Goal: Information Seeking & Learning: Learn about a topic

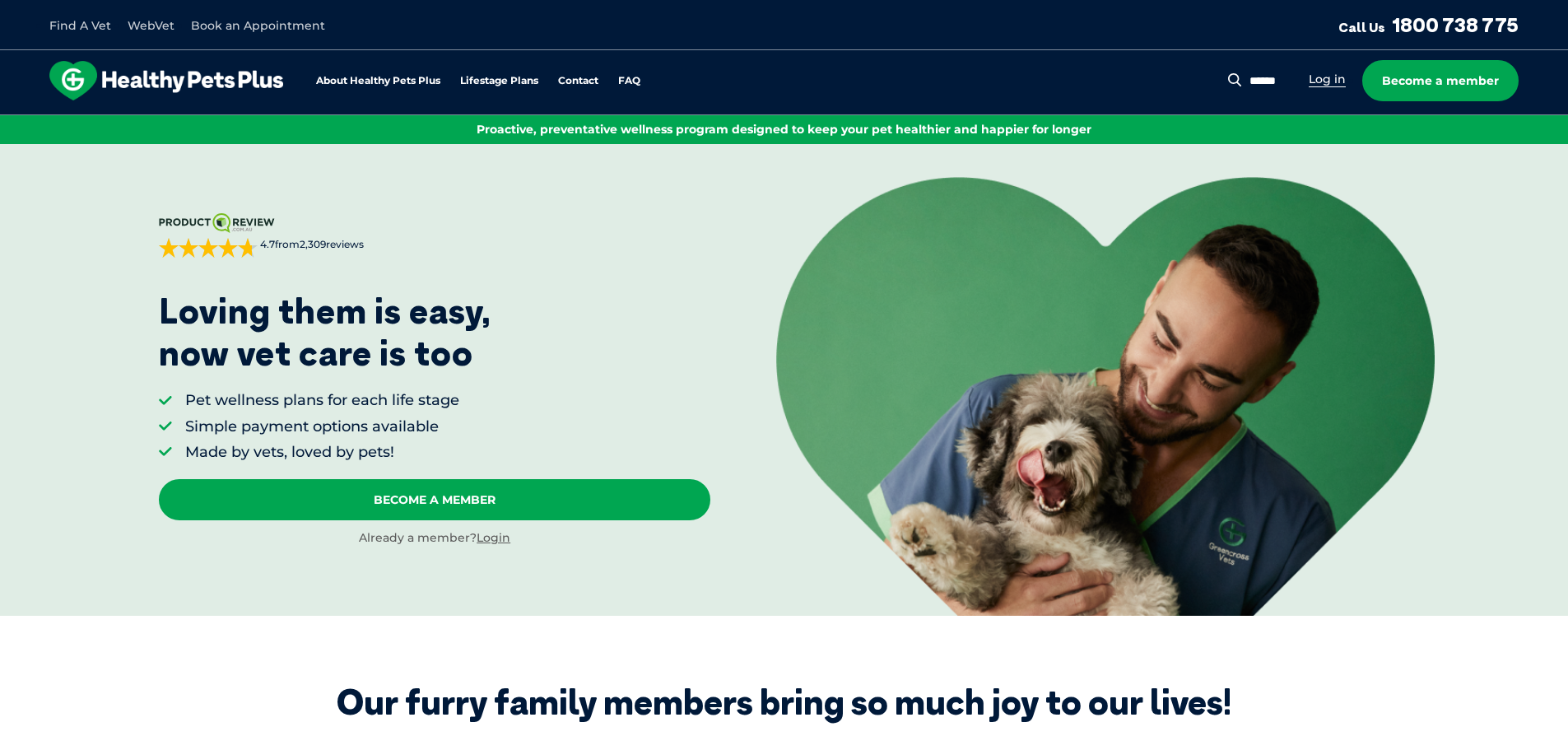
click at [1321, 73] on link "Log in" at bounding box center [1327, 79] width 37 height 15
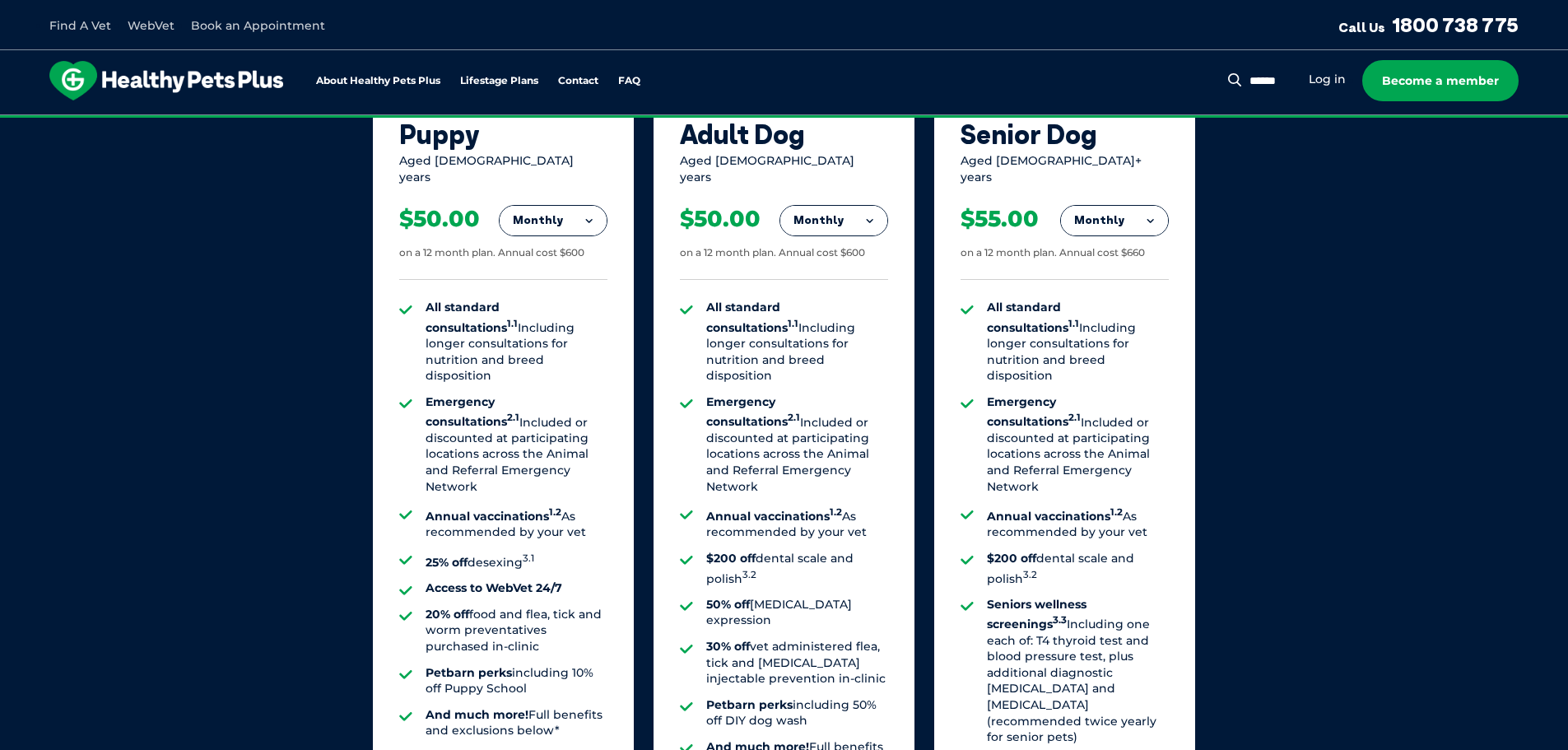
scroll to position [1153, 0]
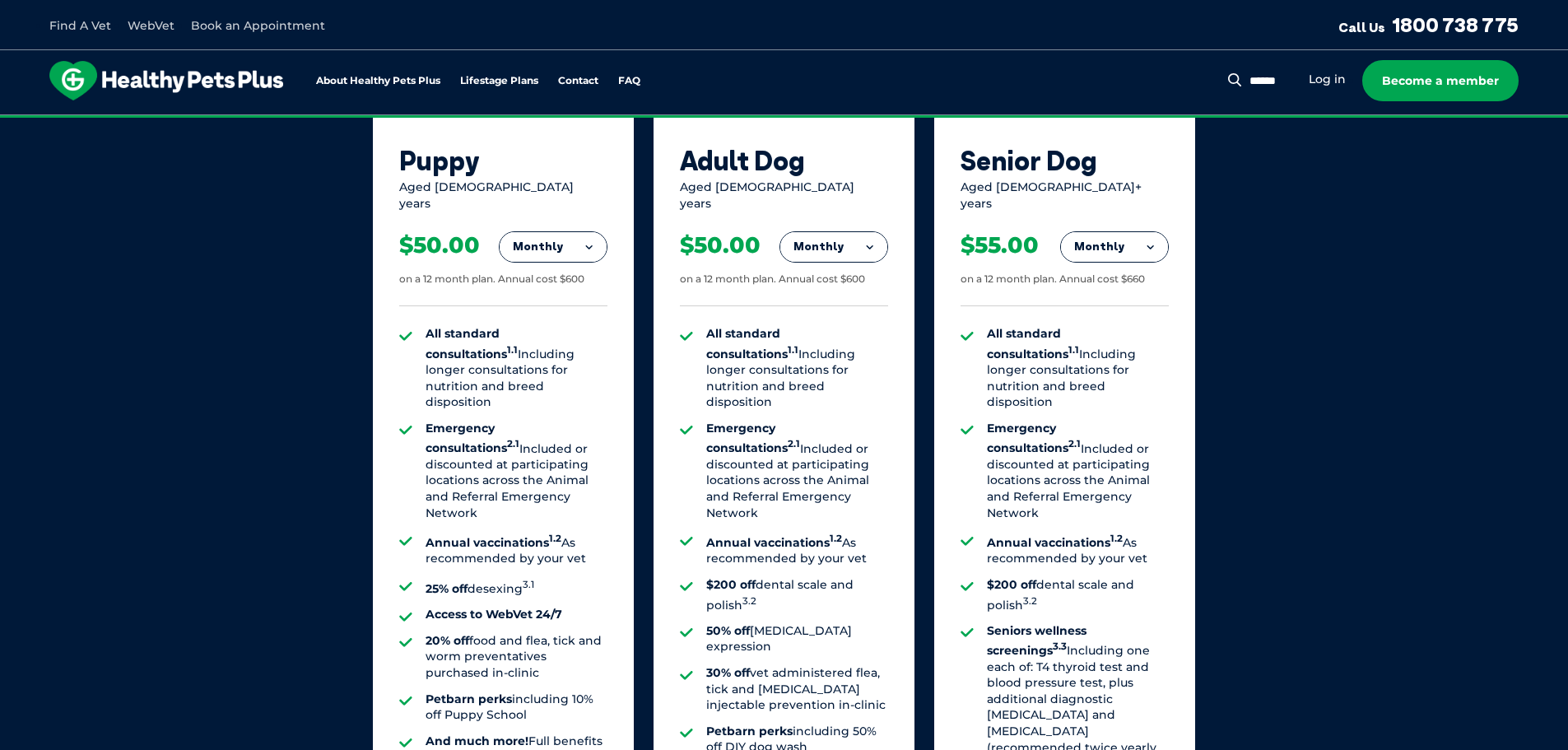
click at [864, 241] on button "Monthly" at bounding box center [834, 247] width 107 height 30
click at [860, 264] on li "Fortnightly" at bounding box center [834, 282] width 107 height 40
click at [855, 238] on button "Fortnightly" at bounding box center [829, 247] width 116 height 30
click at [864, 357] on li "Yearly" at bounding box center [829, 360] width 116 height 39
click at [819, 232] on button "Yearly" at bounding box center [834, 247] width 107 height 30
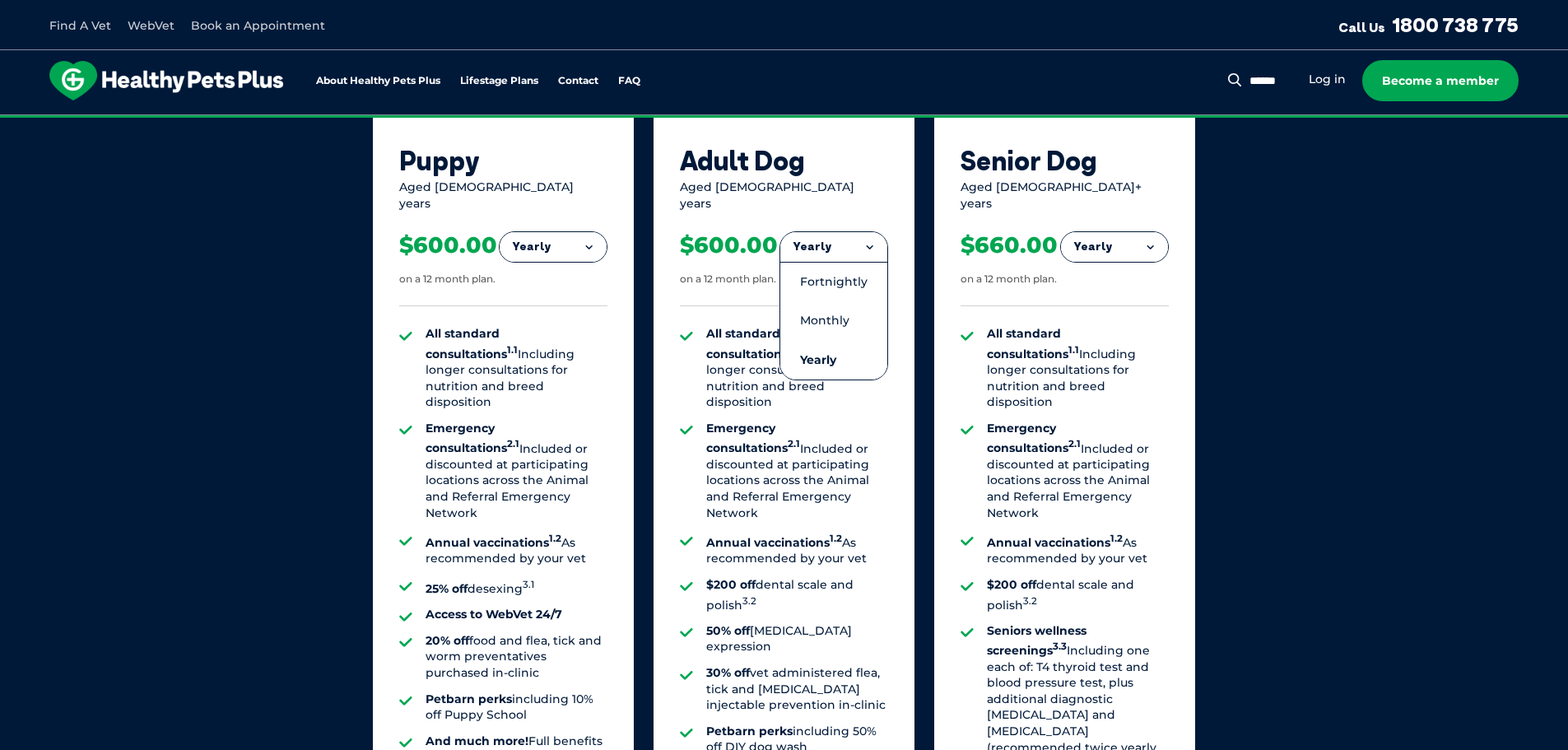
click at [830, 320] on li "Monthly" at bounding box center [834, 320] width 107 height 39
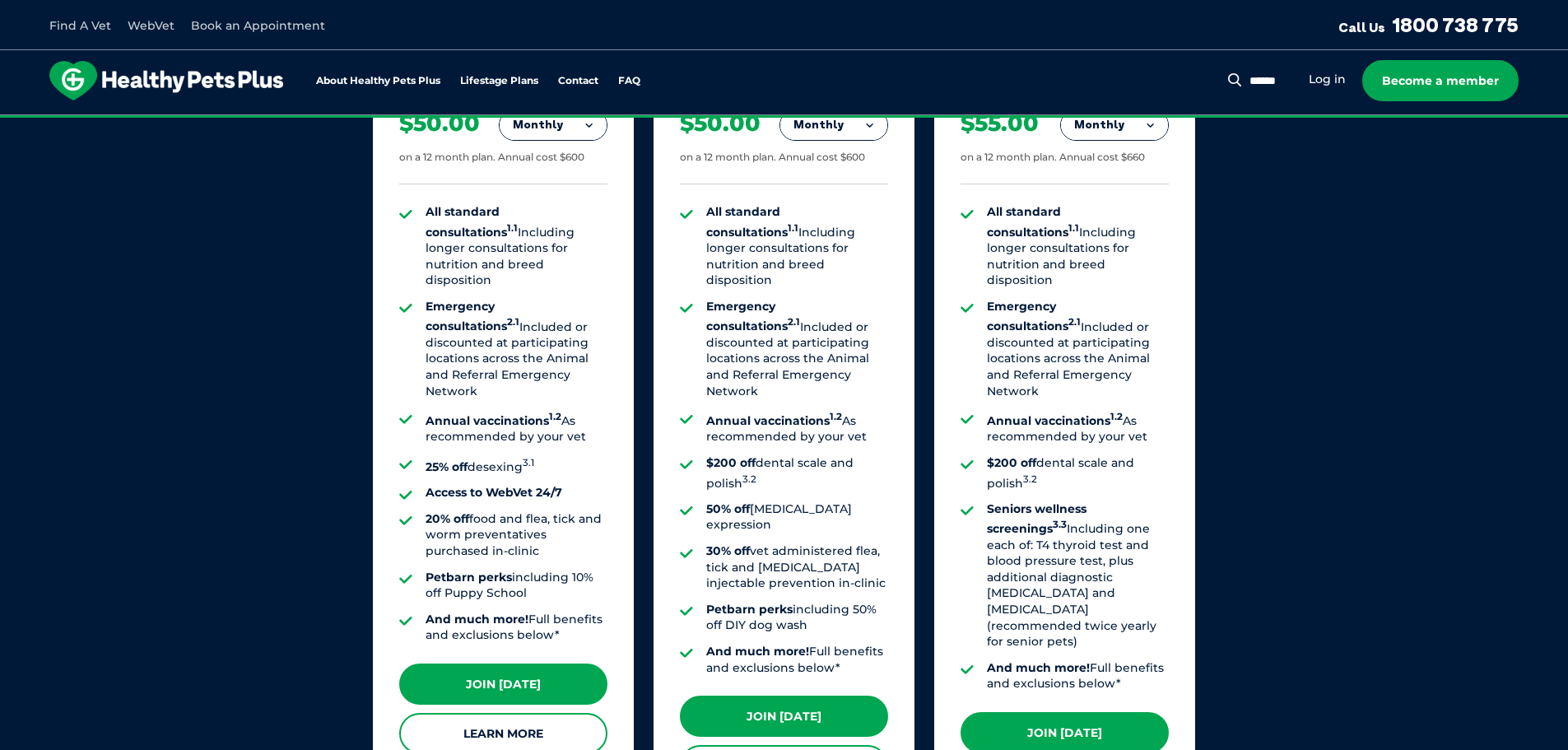
scroll to position [1235, 0]
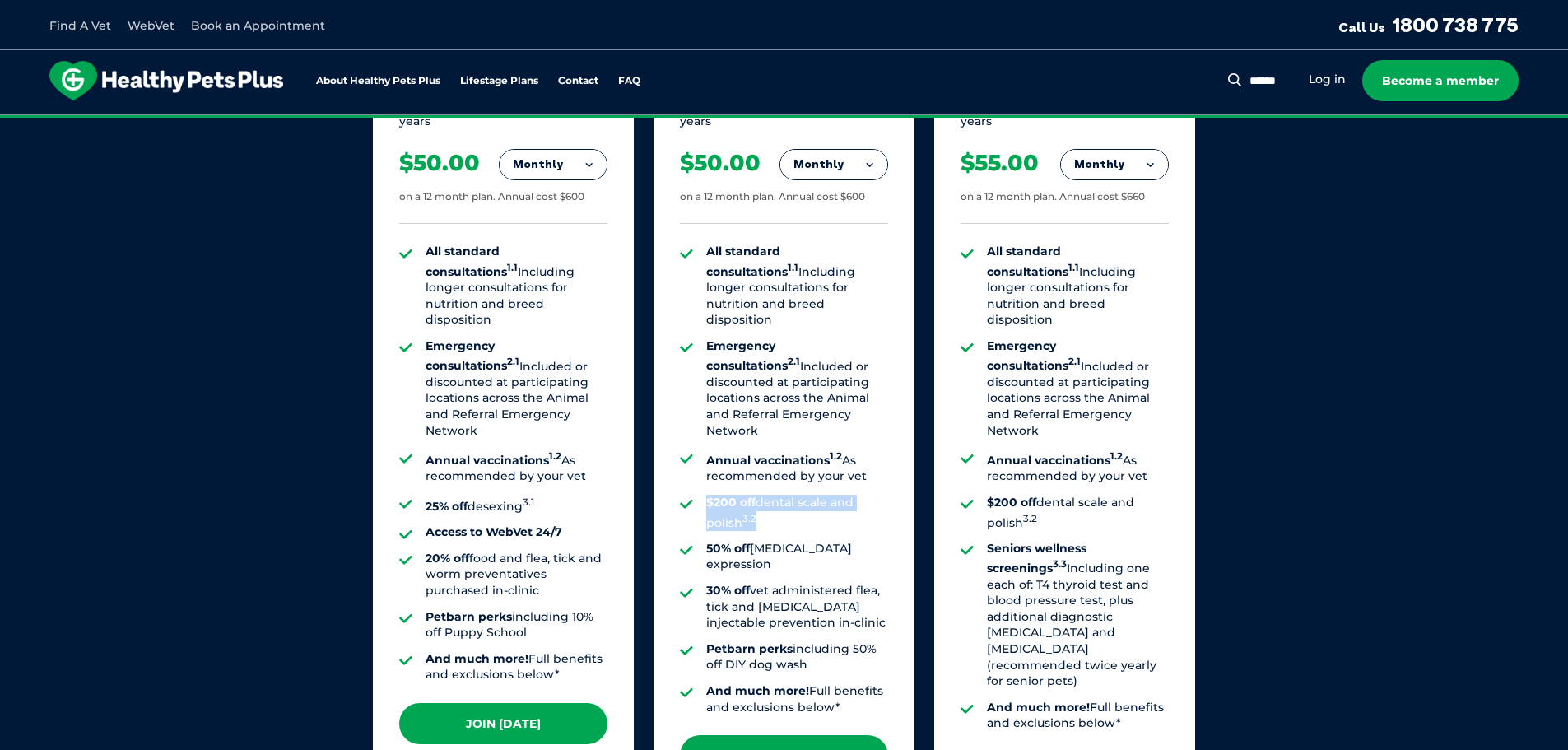
drag, startPoint x: 708, startPoint y: 458, endPoint x: 765, endPoint y: 474, distance: 59.2
click at [765, 495] on li "$200 off dental scale and polish 3.2" at bounding box center [797, 513] width 182 height 36
drag, startPoint x: 711, startPoint y: 507, endPoint x: 818, endPoint y: 511, distance: 107.1
click at [818, 511] on ul "All standard consultations 1.1 Including longer consultations for nutrition and…" at bounding box center [784, 480] width 208 height 472
click at [790, 583] on li "30% off vet administered flea, tick and [MEDICAL_DATA] injectable prevention in…" at bounding box center [797, 608] width 182 height 49
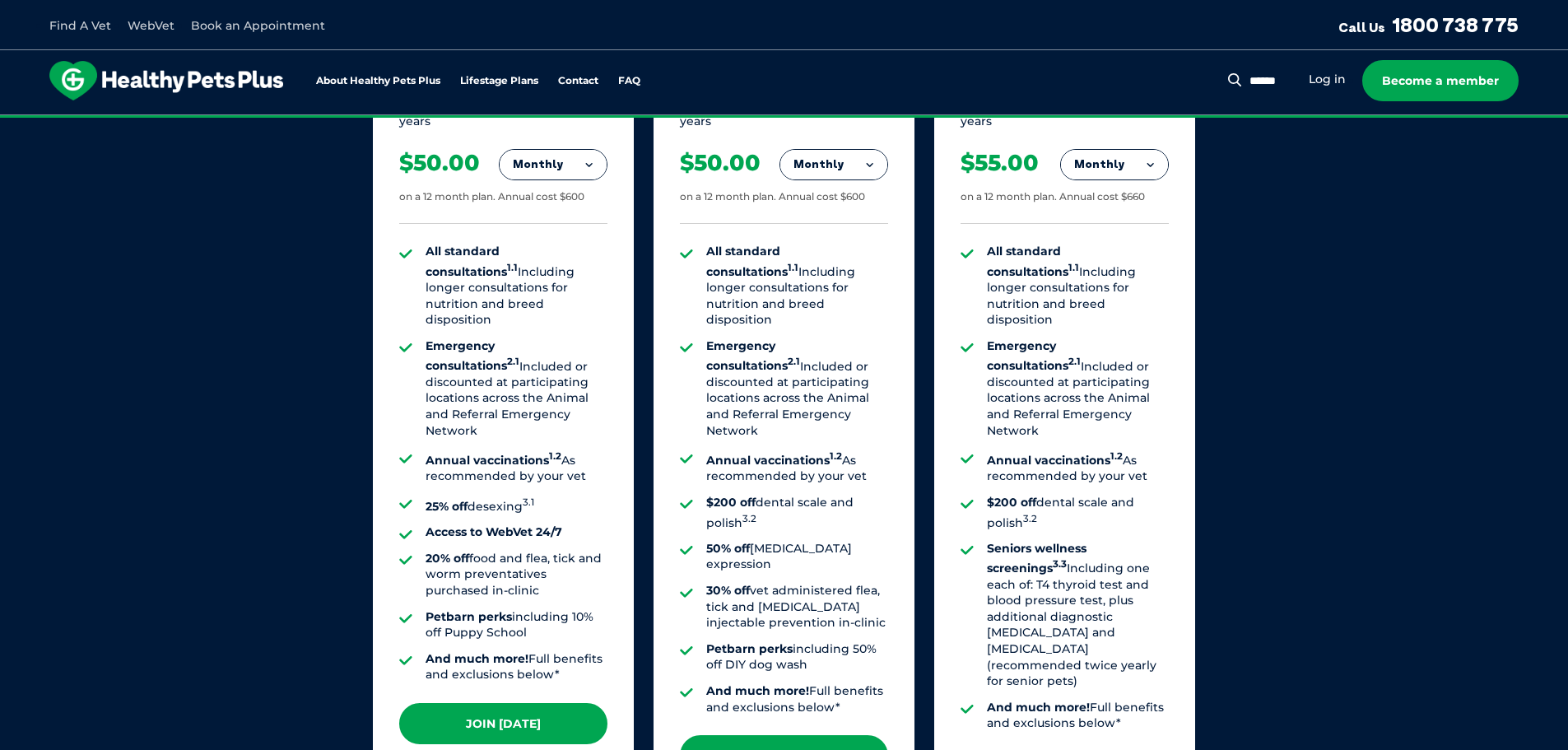
click at [533, 609] on li "Petbarn perks including 10% off Puppy School" at bounding box center [516, 625] width 182 height 32
click at [828, 641] on li "Petbarn perks including 50% off DIY dog wash" at bounding box center [797, 657] width 182 height 32
drag, startPoint x: 704, startPoint y: 628, endPoint x: 793, endPoint y: 631, distance: 89.1
click at [793, 631] on ul "All standard consultations 1.1 Including longer consultations for nutrition and…" at bounding box center [784, 480] width 208 height 472
click at [841, 684] on li "And much more! Full benefits and exclusions below*" at bounding box center [797, 699] width 182 height 32
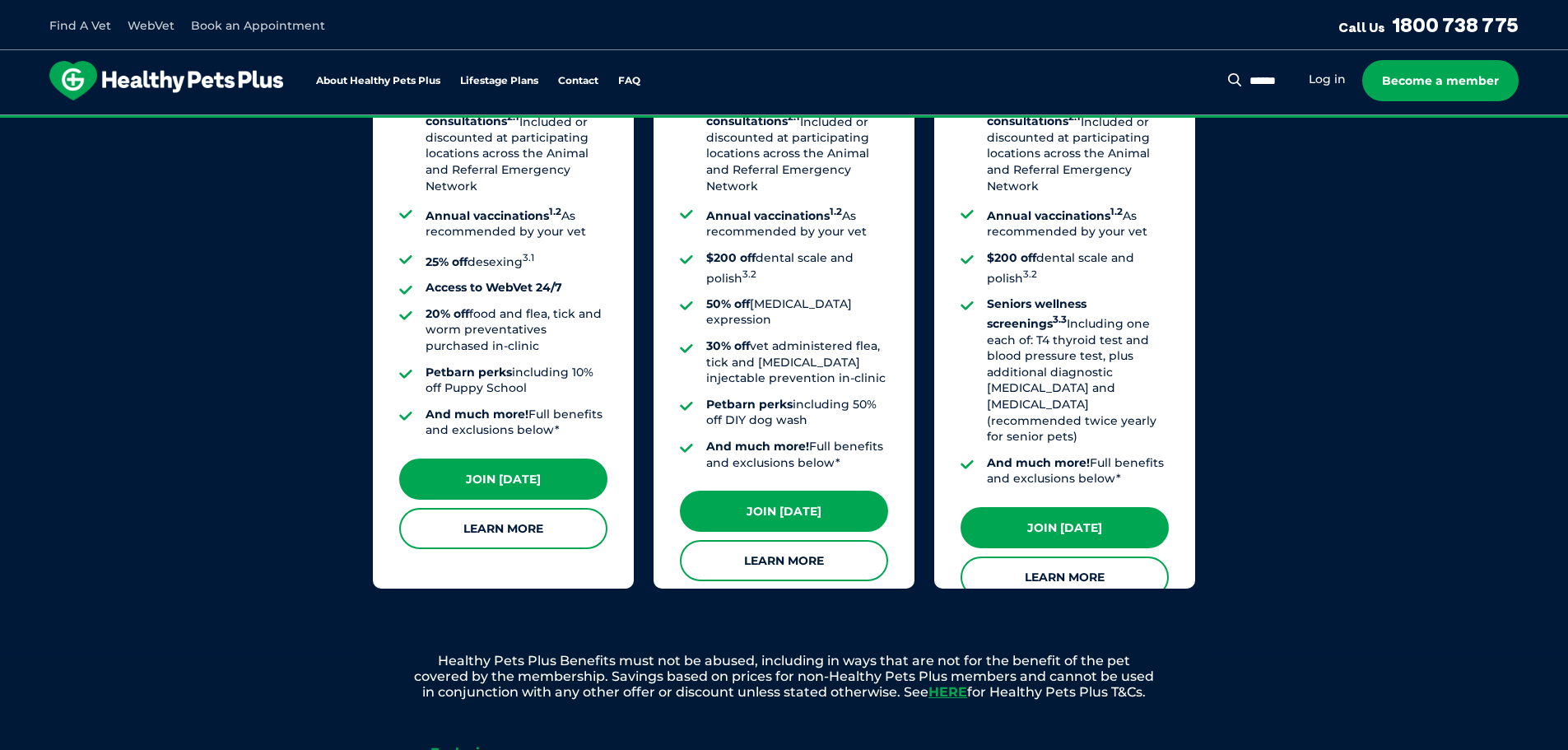
scroll to position [1483, 0]
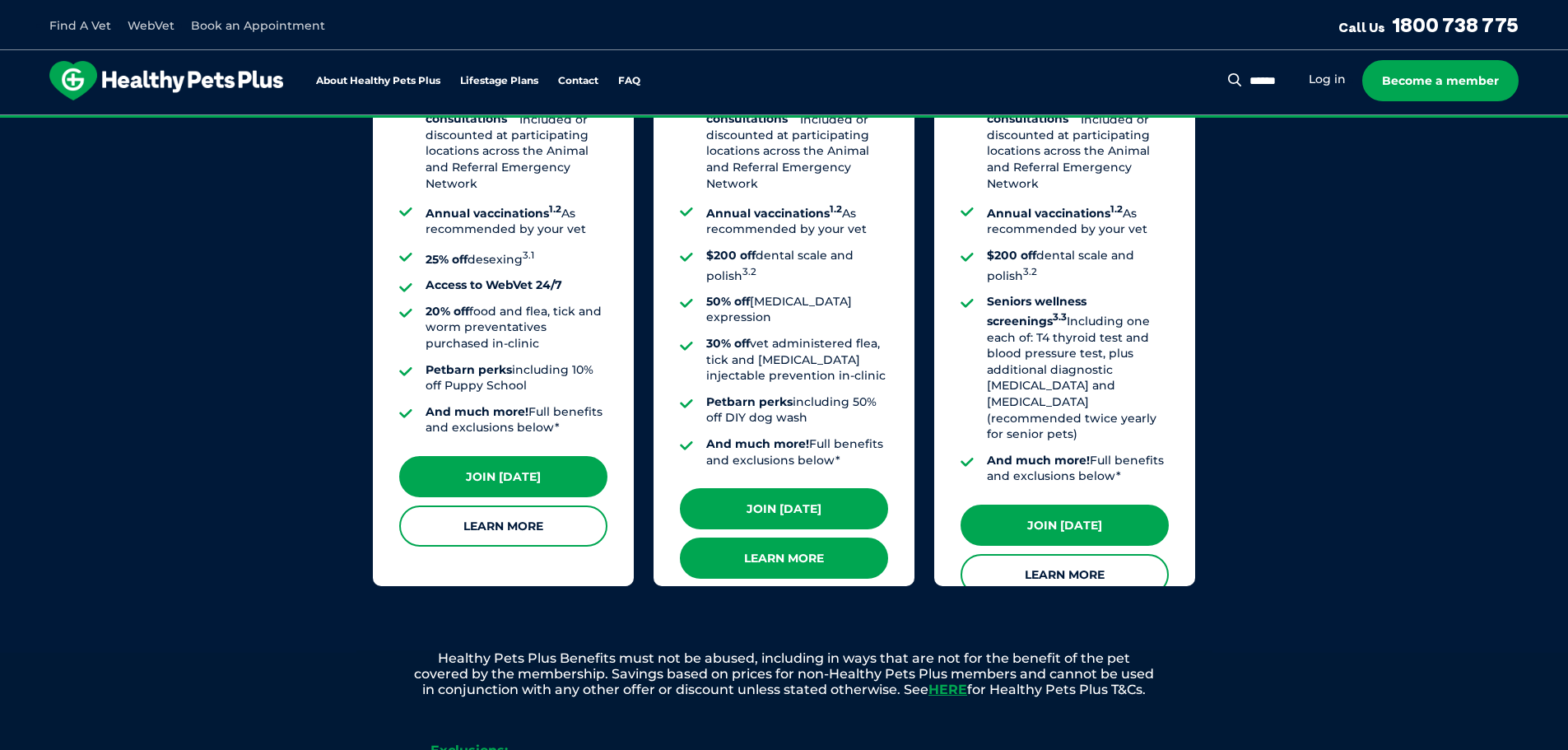
click at [781, 538] on link "Learn More" at bounding box center [784, 558] width 208 height 41
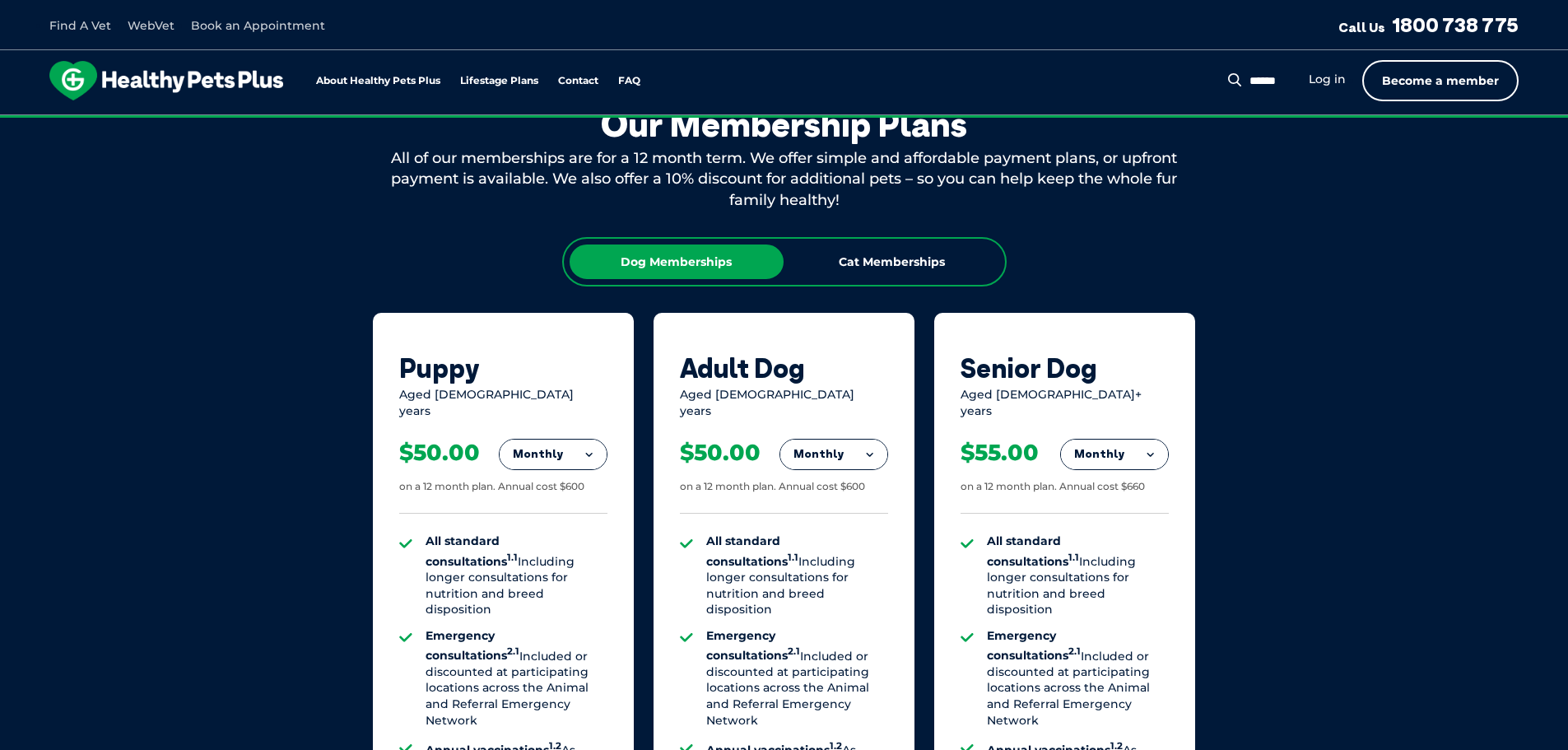
scroll to position [823, 0]
